Goal: Transaction & Acquisition: Download file/media

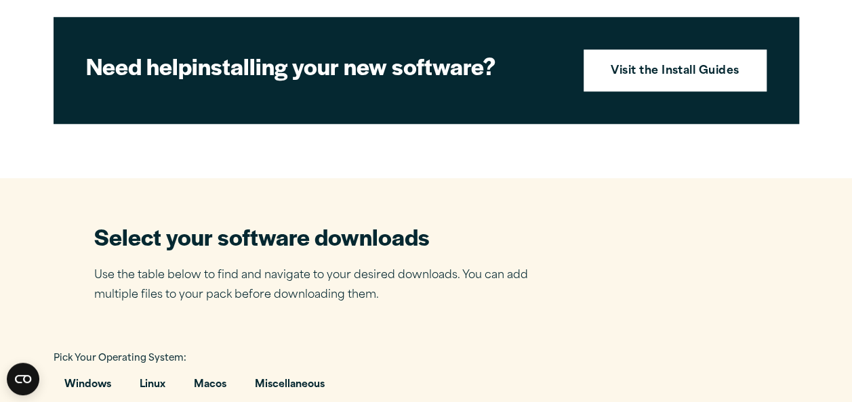
scroll to position [677, 0]
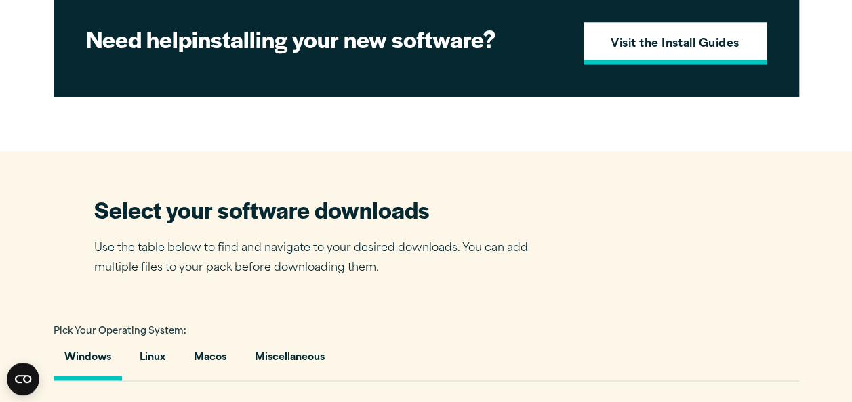
click at [694, 54] on strong "Visit the Install Guides" at bounding box center [674, 45] width 129 height 18
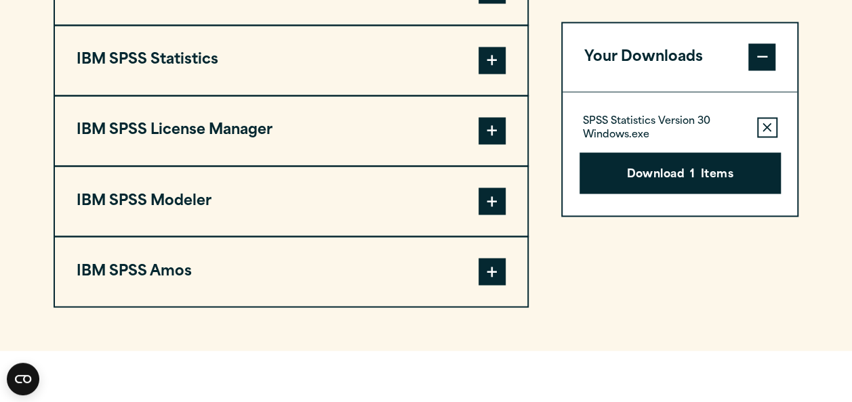
scroll to position [1138, 0]
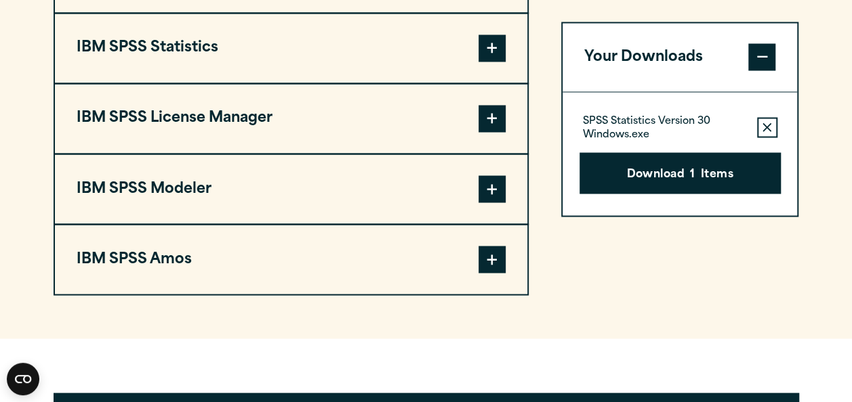
click at [485, 62] on span at bounding box center [491, 48] width 27 height 27
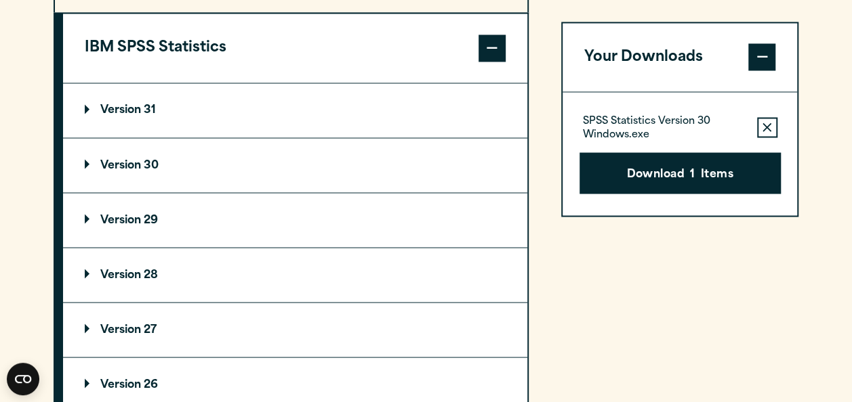
click at [136, 192] on summary "Version 30" at bounding box center [295, 165] width 464 height 54
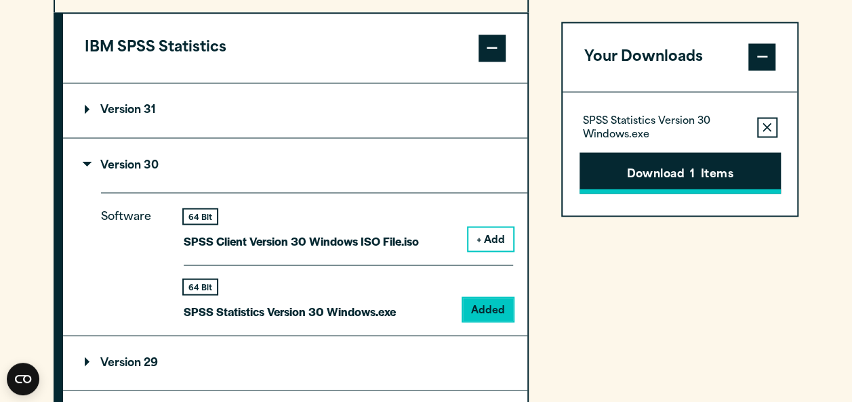
click at [687, 175] on button "Download 1 Items" at bounding box center [679, 173] width 201 height 42
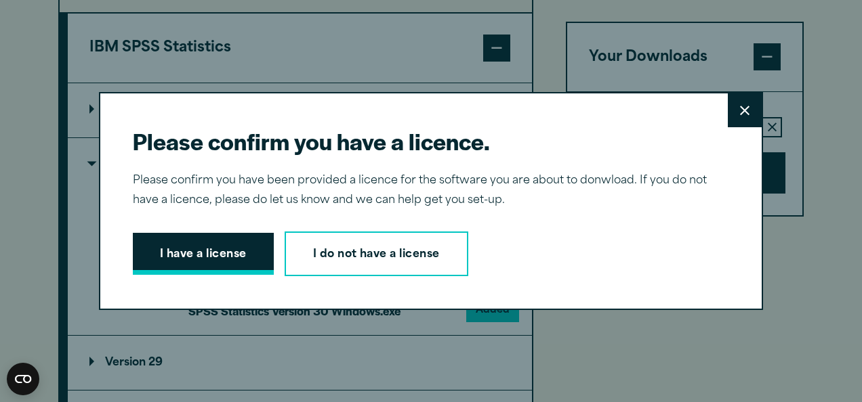
click at [206, 240] on button "I have a license" at bounding box center [203, 254] width 141 height 42
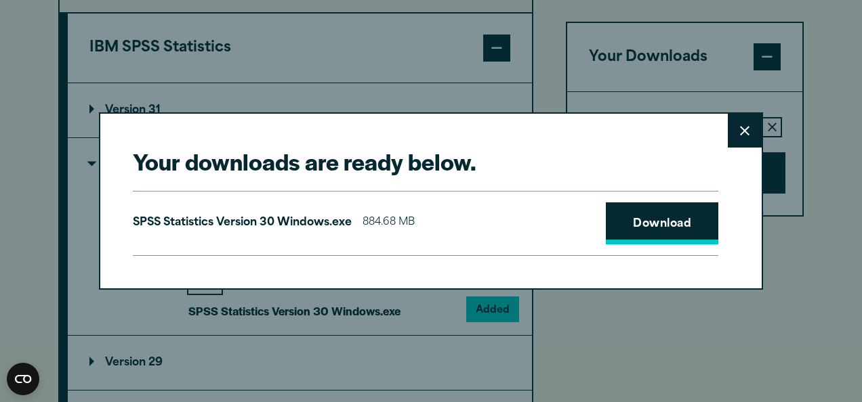
click at [669, 233] on link "Download" at bounding box center [662, 224] width 112 height 42
click at [728, 133] on button "Close" at bounding box center [745, 131] width 34 height 34
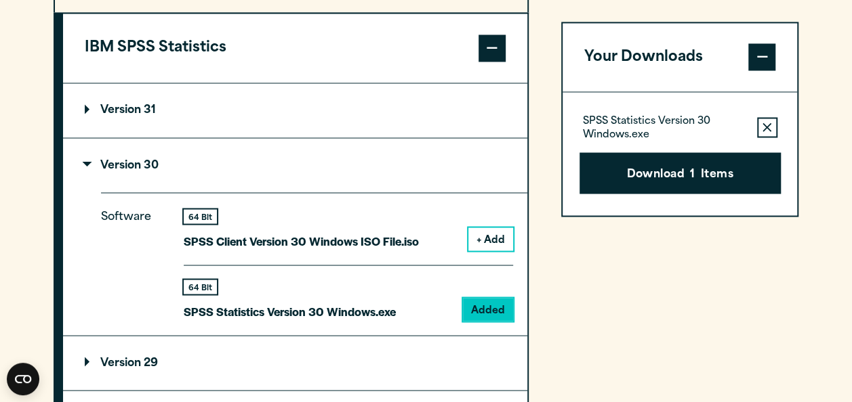
drag, startPoint x: 649, startPoint y: 168, endPoint x: 688, endPoint y: 163, distance: 38.9
click at [688, 163] on button "Download 1 Items" at bounding box center [679, 173] width 201 height 42
click at [0, 0] on div "Please confirm you have a licence. Close Please confirm you have been provided …" at bounding box center [0, 0] width 0 height 0
click at [699, 75] on div "Please confirm you have a licence. Close Please confirm you have been provided …" at bounding box center [426, 201] width 852 height 402
click at [324, 321] on p "SPSS Statistics Version 30 Windows.exe" at bounding box center [290, 311] width 212 height 20
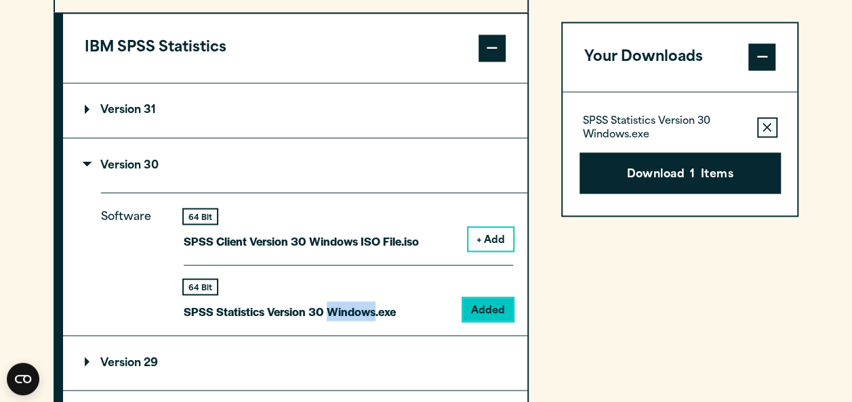
click at [324, 321] on p "SPSS Statistics Version 30 Windows.exe" at bounding box center [290, 311] width 212 height 20
click at [656, 129] on p "SPSS Statistics Version 30 Windows.exe" at bounding box center [664, 129] width 163 height 27
drag, startPoint x: 656, startPoint y: 129, endPoint x: 660, endPoint y: 171, distance: 42.1
click at [660, 171] on button "Download 1 Items" at bounding box center [679, 173] width 201 height 42
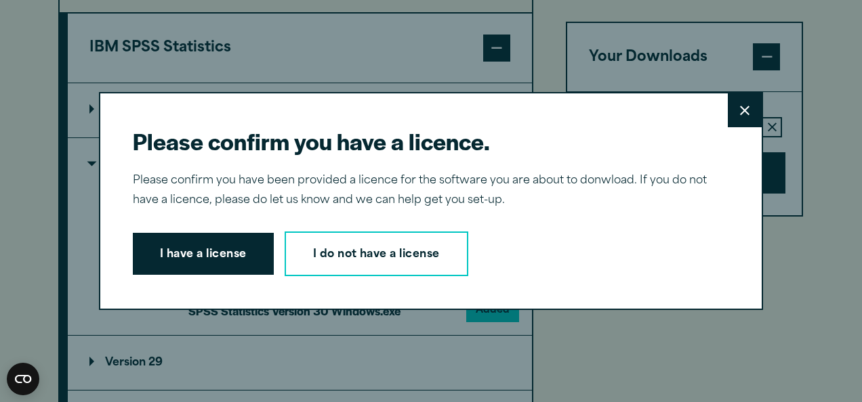
click at [660, 171] on div "Please confirm you have a licence. Close Please confirm you have been provided …" at bounding box center [431, 201] width 664 height 218
click at [229, 247] on button "I have a license" at bounding box center [203, 254] width 141 height 42
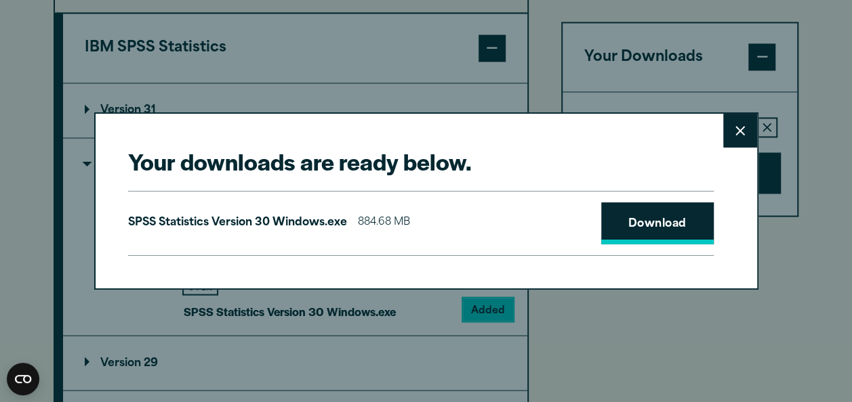
click at [650, 222] on link "Download" at bounding box center [657, 224] width 112 height 42
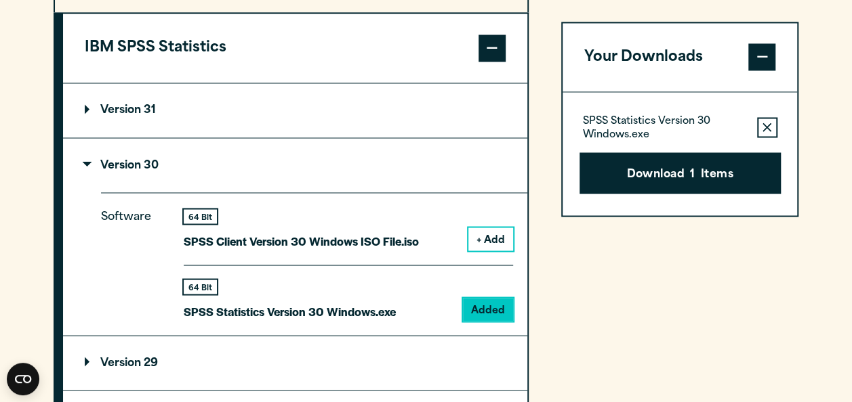
drag, startPoint x: 650, startPoint y: 222, endPoint x: 823, endPoint y: 125, distance: 198.4
click at [823, 125] on div "Your downloads are ready below. Close SPSS Statistics Version 30 Windows.exe 88…" at bounding box center [426, 201] width 852 height 402
click at [99, 116] on p "Version 31" at bounding box center [120, 110] width 71 height 11
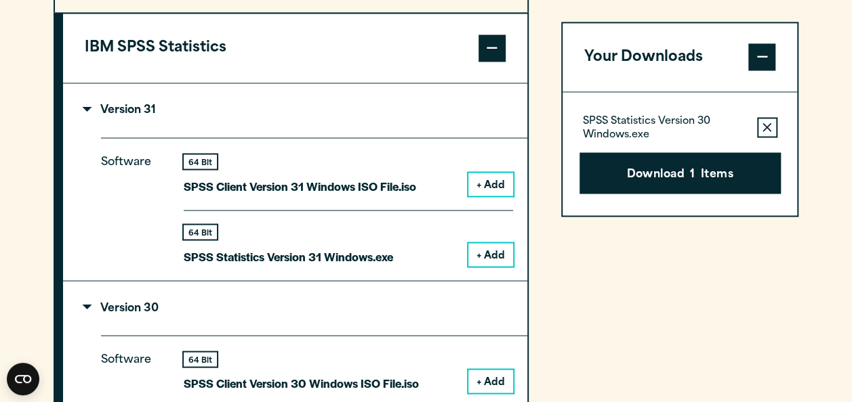
click at [99, 116] on p "Version 31" at bounding box center [120, 110] width 71 height 11
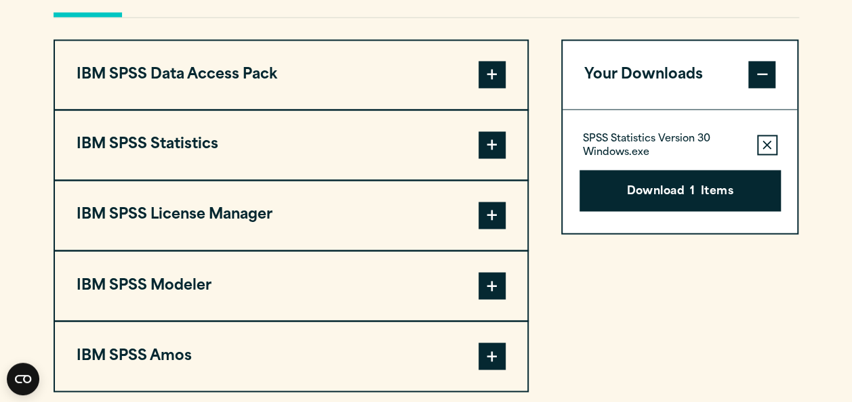
scroll to position [1043, 0]
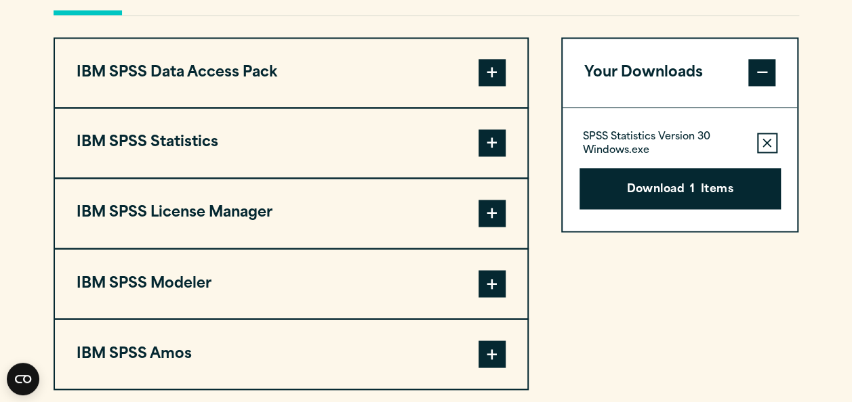
click at [503, 156] on span at bounding box center [491, 142] width 27 height 27
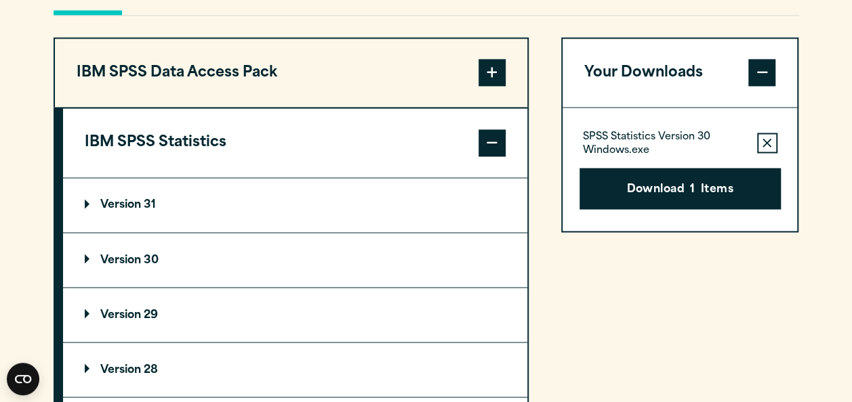
click at [821, 197] on section "Select your software downloads Use the table below to find and navigate to your…" at bounding box center [426, 274] width 852 height 978
click at [154, 287] on summary "Version 30" at bounding box center [295, 260] width 464 height 54
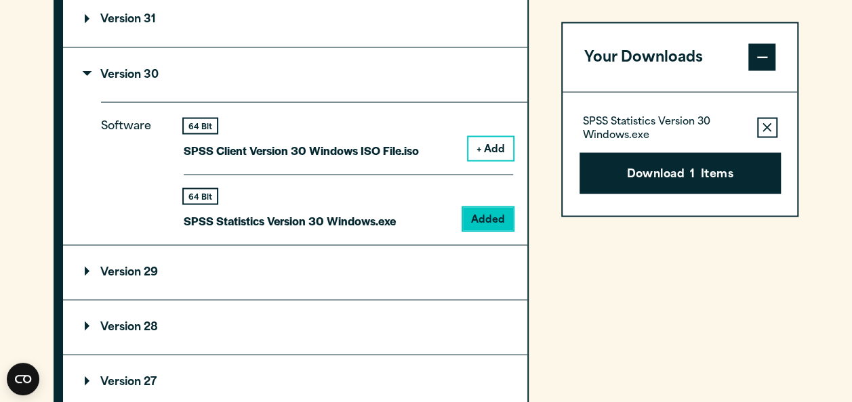
scroll to position [1232, 0]
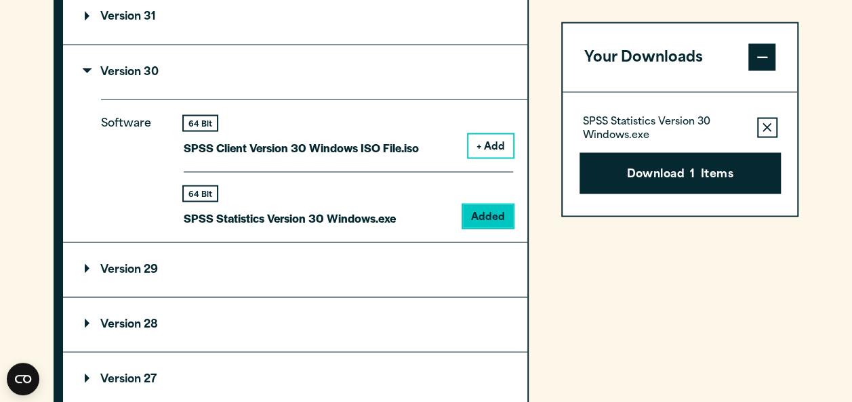
click at [690, 163] on button "Download 1 Items" at bounding box center [679, 173] width 201 height 42
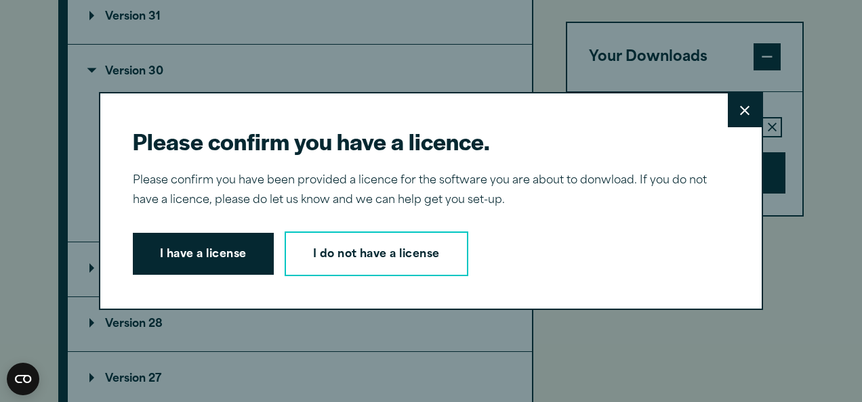
click at [205, 247] on button "I have a license" at bounding box center [203, 254] width 141 height 42
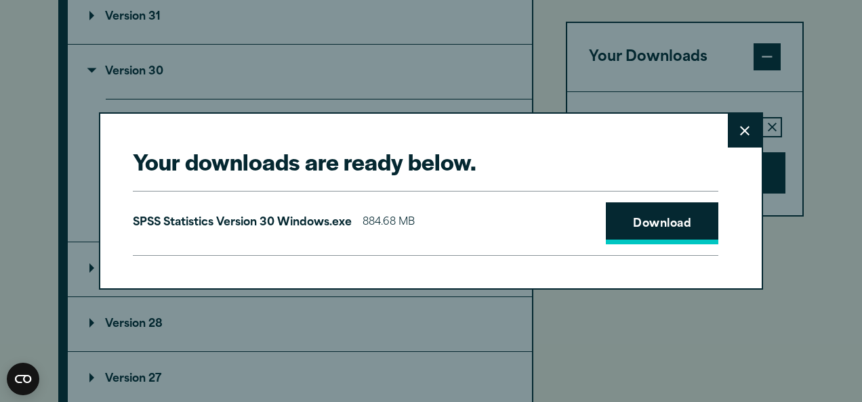
click at [644, 224] on link "Download" at bounding box center [662, 224] width 112 height 42
click at [740, 128] on icon at bounding box center [744, 131] width 9 height 10
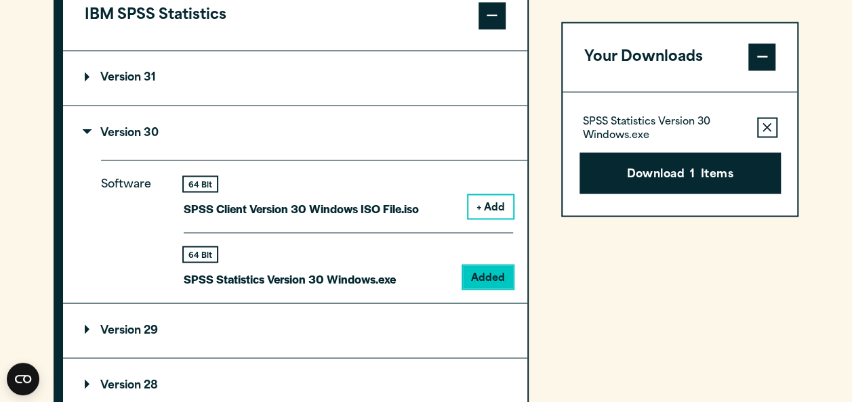
scroll to position [1175, 0]
